Goal: Navigation & Orientation: Find specific page/section

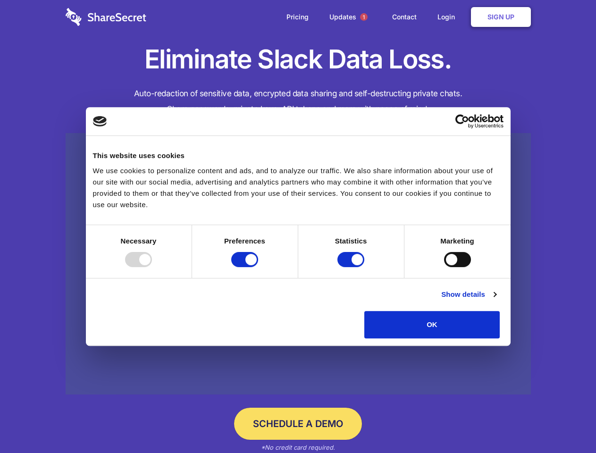
click at [152, 267] on div at bounding box center [138, 259] width 27 height 15
click at [258, 267] on input "Preferences" at bounding box center [244, 259] width 27 height 15
checkbox input "false"
click at [352, 267] on input "Statistics" at bounding box center [350, 259] width 27 height 15
checkbox input "false"
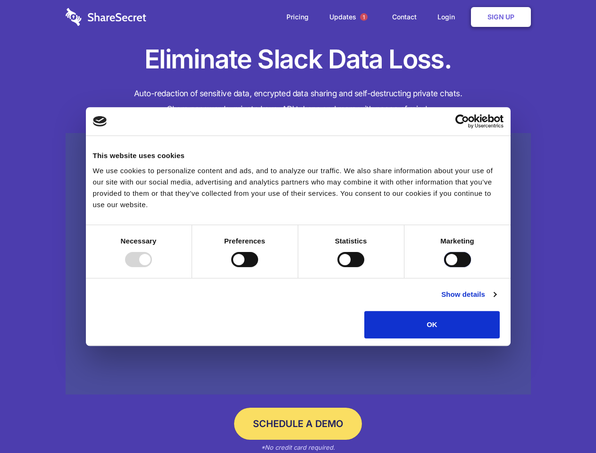
click at [444, 267] on input "Marketing" at bounding box center [457, 259] width 27 height 15
checkbox input "true"
click at [496, 300] on link "Show details" at bounding box center [468, 294] width 55 height 11
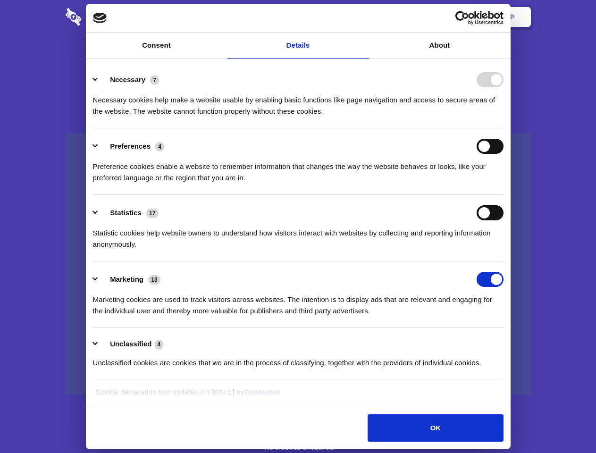
click at [503, 195] on li "Preferences 4 Preference cookies enable a website to remember information that …" at bounding box center [298, 161] width 410 height 67
click at [363, 17] on span "1" at bounding box center [364, 17] width 8 height 8
